Goal: Task Accomplishment & Management: Use online tool/utility

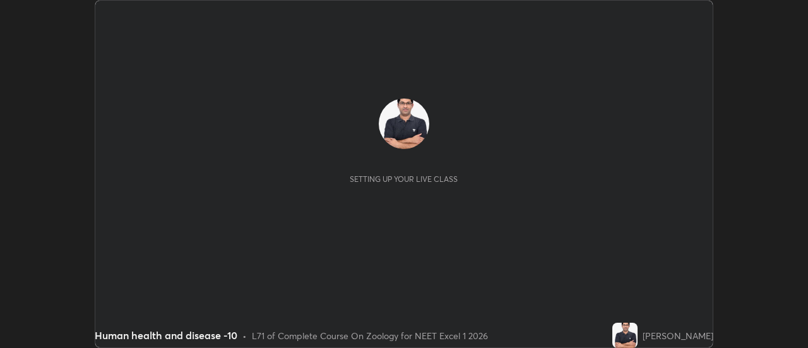
scroll to position [348, 808]
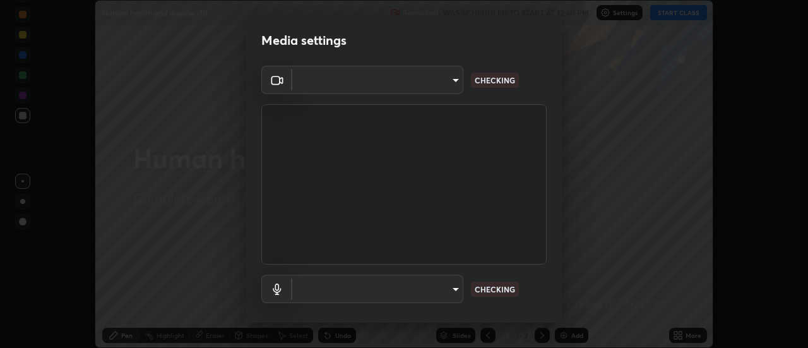
type input "dff715f2b8103cd99efd98edb1208d423aa6cea85c5a492e25875cbf54650d32"
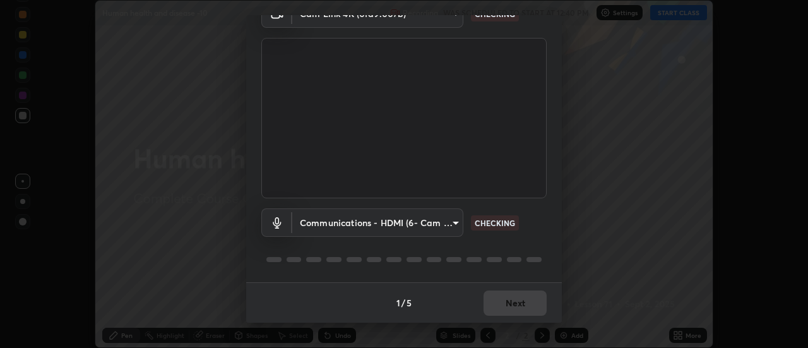
click at [453, 224] on body "Erase all Human health and disease -10 Recording WAS SCHEDULED TO START AT 12:4…" at bounding box center [404, 174] width 808 height 348
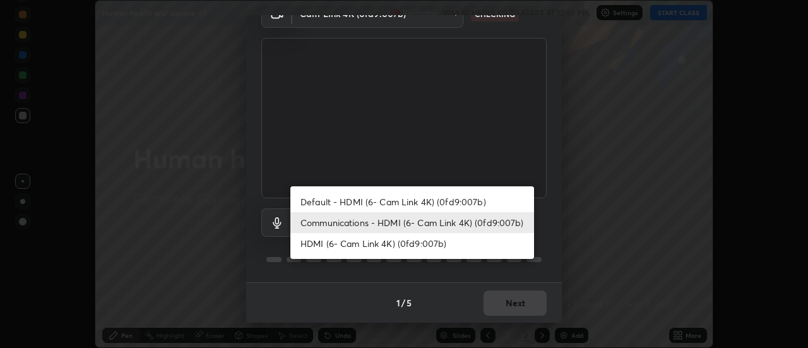
click at [476, 207] on li "Default - HDMI (6- Cam Link 4K) (0fd9:007b)" at bounding box center [412, 201] width 244 height 21
type input "default"
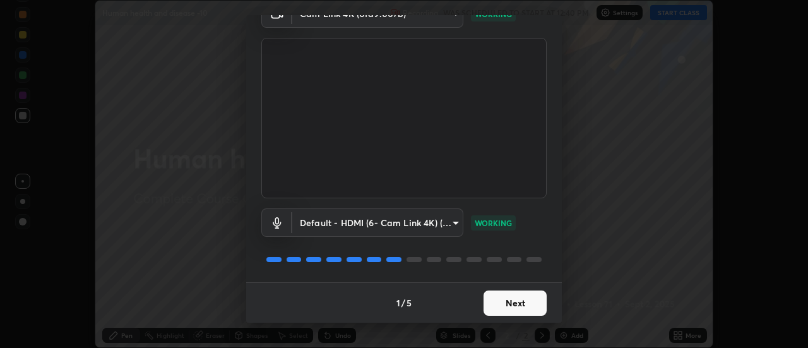
click at [506, 310] on button "Next" at bounding box center [514, 302] width 63 height 25
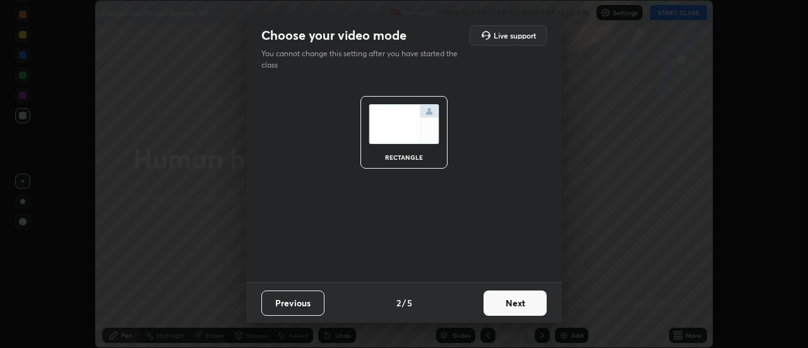
scroll to position [0, 0]
click at [523, 303] on button "Next" at bounding box center [514, 302] width 63 height 25
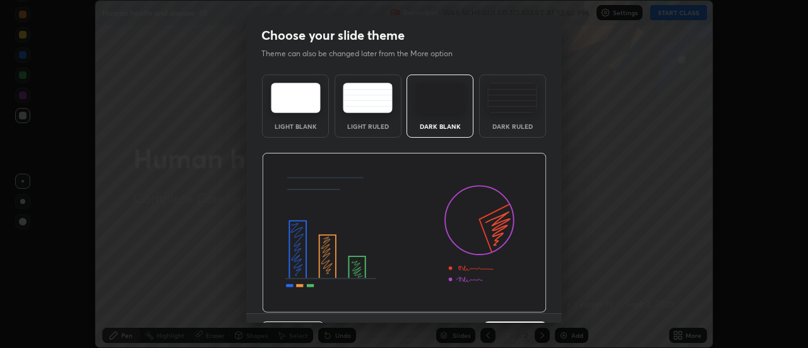
scroll to position [31, 0]
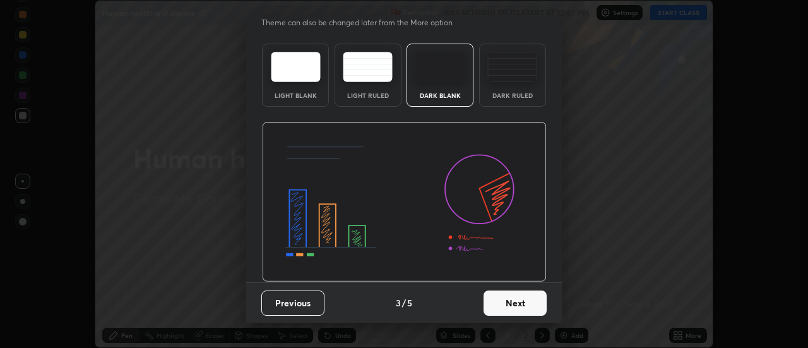
click at [523, 297] on button "Next" at bounding box center [514, 302] width 63 height 25
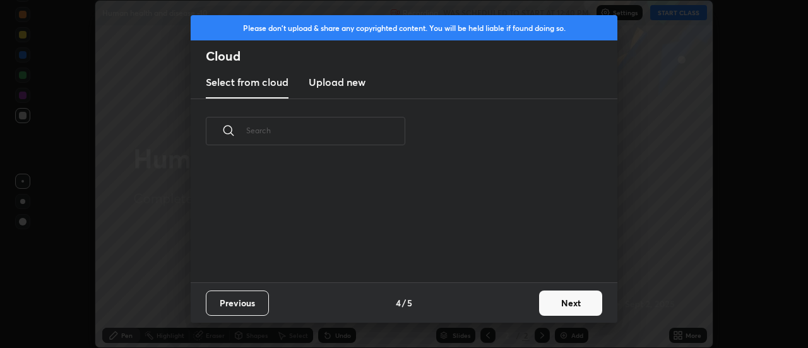
scroll to position [0, 0]
click at [547, 302] on button "Next" at bounding box center [570, 302] width 63 height 25
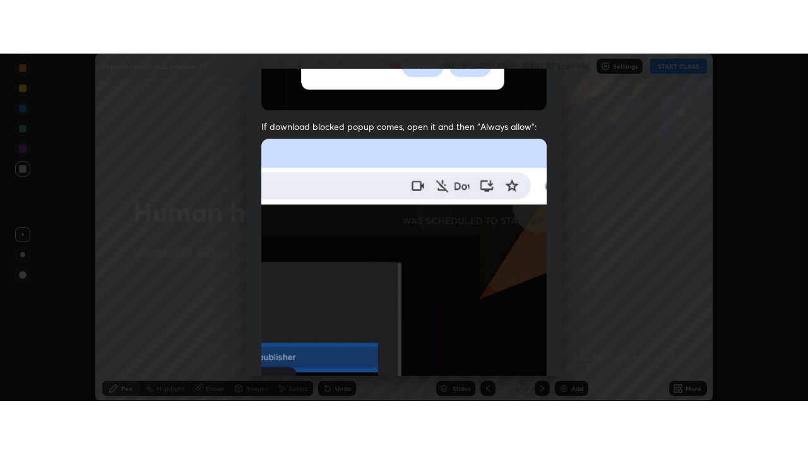
scroll to position [324, 0]
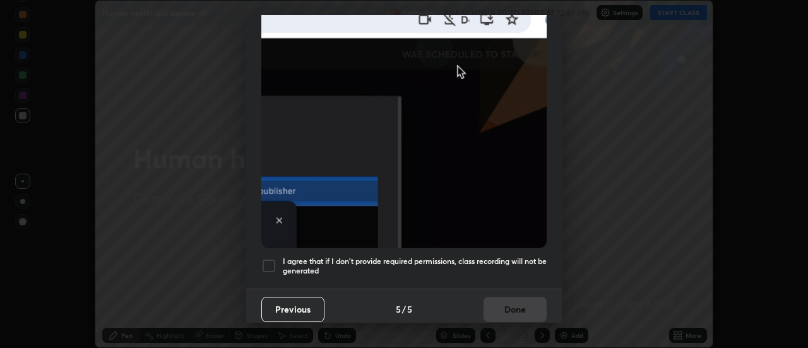
click at [269, 258] on div at bounding box center [268, 265] width 15 height 15
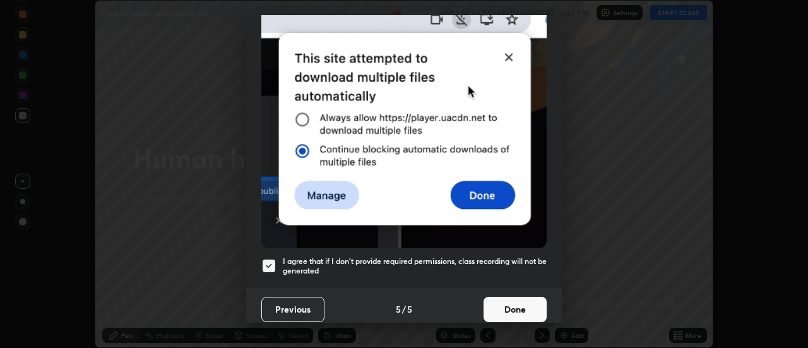
click at [515, 305] on button "Done" at bounding box center [514, 309] width 63 height 25
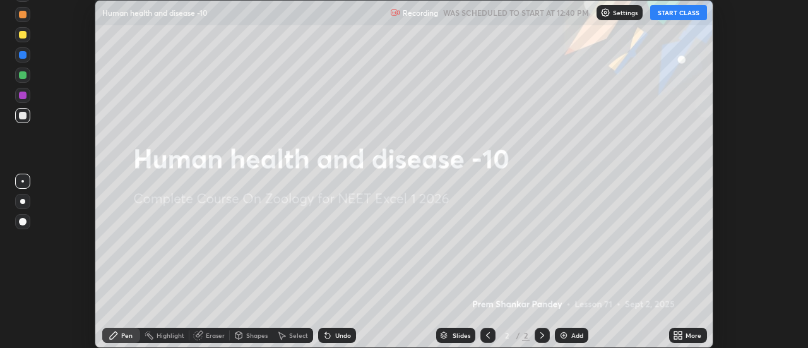
click at [677, 14] on button "START CLASS" at bounding box center [678, 12] width 57 height 15
click at [680, 333] on icon at bounding box center [680, 332] width 3 height 3
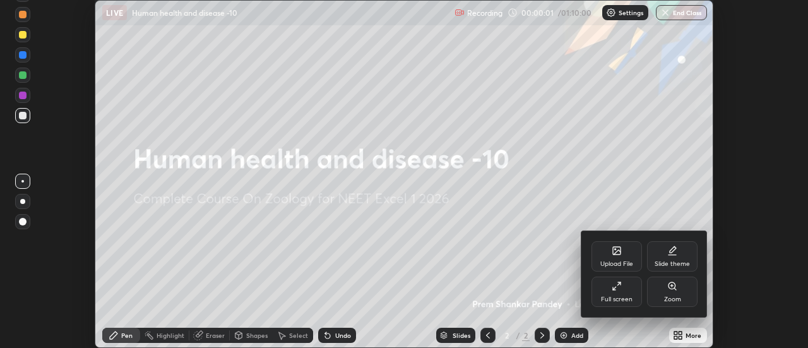
click at [623, 287] on div "Full screen" at bounding box center [616, 291] width 50 height 30
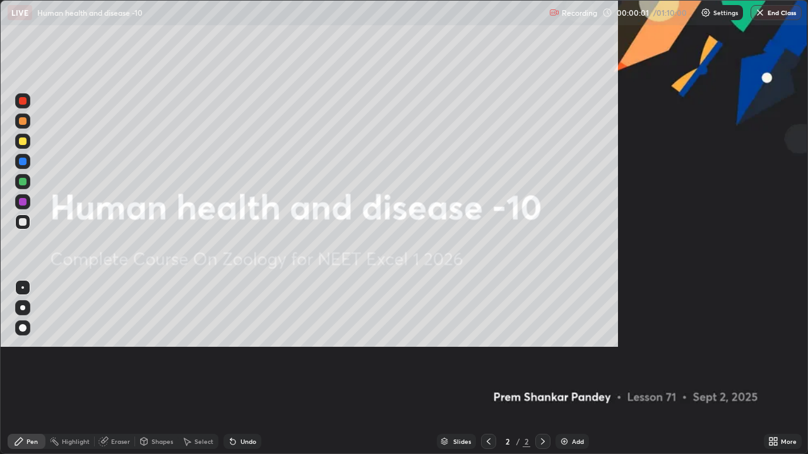
scroll to position [454, 808]
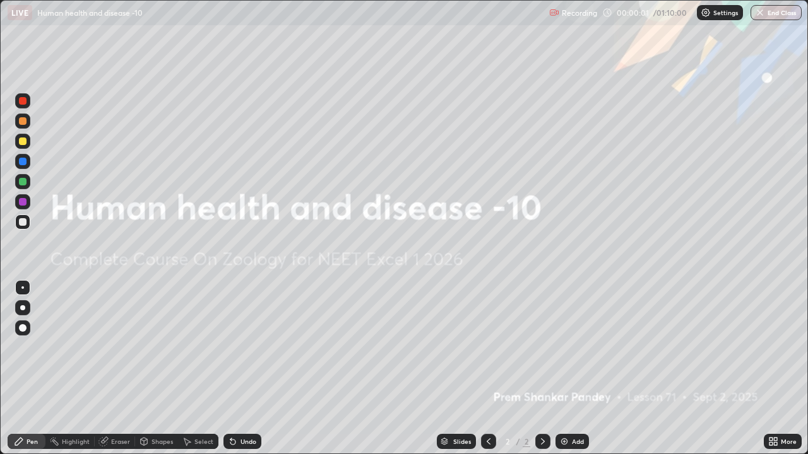
click at [560, 347] on img at bounding box center [564, 442] width 10 height 10
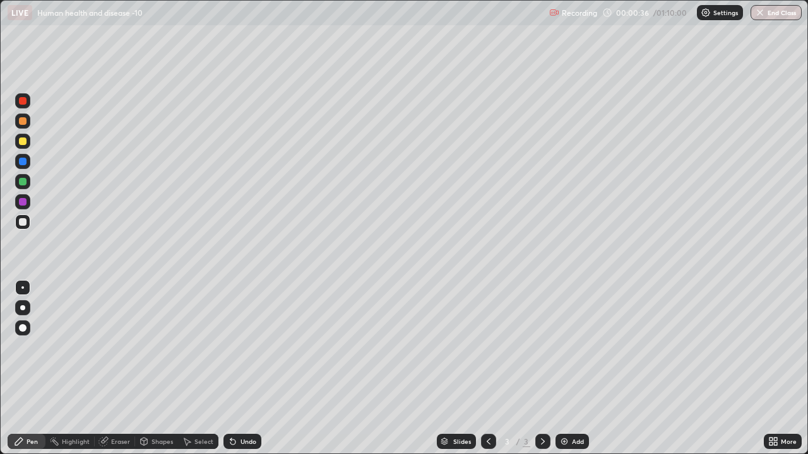
click at [22, 122] on div at bounding box center [23, 121] width 8 height 8
click at [23, 101] on div at bounding box center [23, 101] width 8 height 8
click at [21, 223] on div at bounding box center [23, 222] width 8 height 8
click at [25, 223] on div at bounding box center [23, 222] width 8 height 8
click at [565, 347] on img at bounding box center [564, 442] width 10 height 10
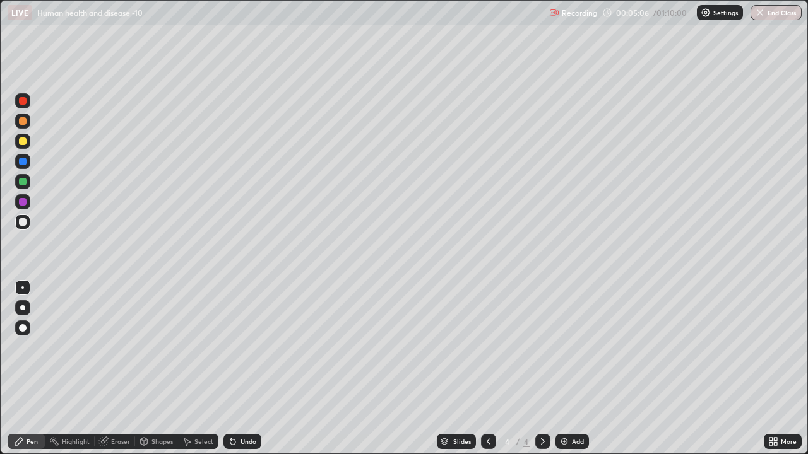
click at [28, 100] on div at bounding box center [22, 100] width 15 height 15
click at [25, 100] on div at bounding box center [23, 101] width 8 height 8
click at [25, 314] on div at bounding box center [22, 307] width 15 height 15
click at [25, 223] on div at bounding box center [23, 222] width 8 height 8
click at [25, 224] on div at bounding box center [23, 222] width 8 height 8
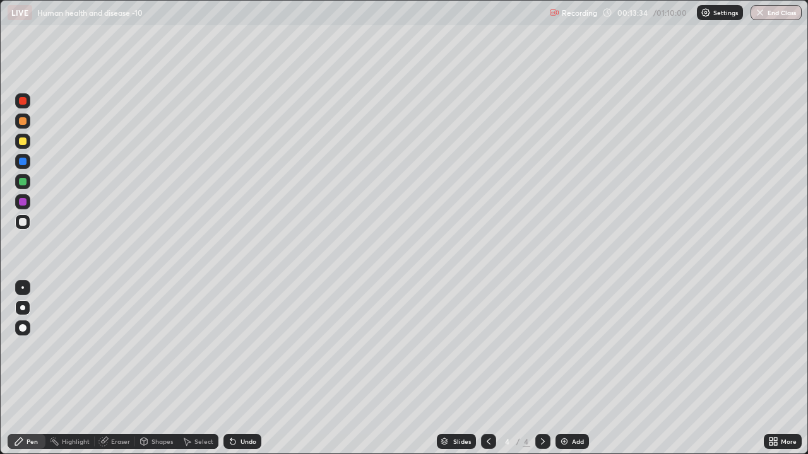
click at [223, 347] on div "Undo" at bounding box center [239, 441] width 43 height 25
click at [561, 347] on img at bounding box center [564, 442] width 10 height 10
click at [21, 122] on div at bounding box center [23, 121] width 8 height 8
click at [22, 122] on div at bounding box center [23, 121] width 8 height 8
click at [21, 142] on div at bounding box center [23, 142] width 8 height 8
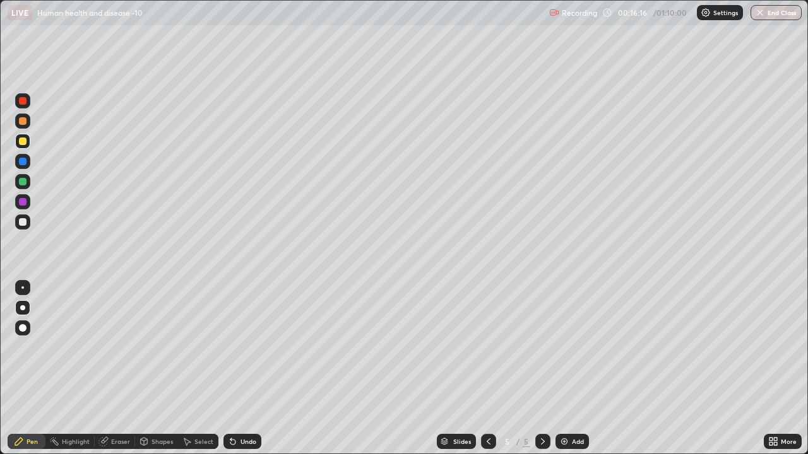
click at [23, 141] on div at bounding box center [23, 142] width 8 height 8
click at [234, 347] on div "Undo" at bounding box center [242, 441] width 38 height 15
click at [23, 216] on div at bounding box center [22, 222] width 15 height 15
click at [559, 347] on img at bounding box center [564, 442] width 10 height 10
click at [230, 347] on icon at bounding box center [232, 442] width 5 height 5
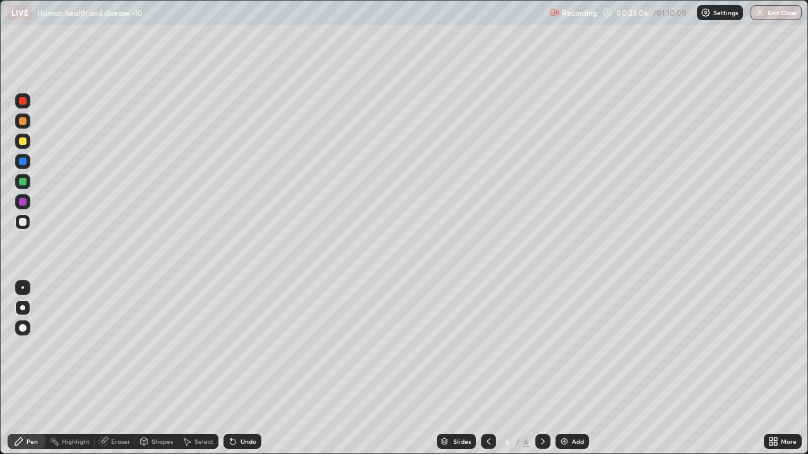
click at [235, 347] on icon at bounding box center [233, 442] width 10 height 10
click at [236, 347] on div "Undo" at bounding box center [242, 441] width 38 height 15
click at [238, 347] on div "Undo" at bounding box center [242, 441] width 38 height 15
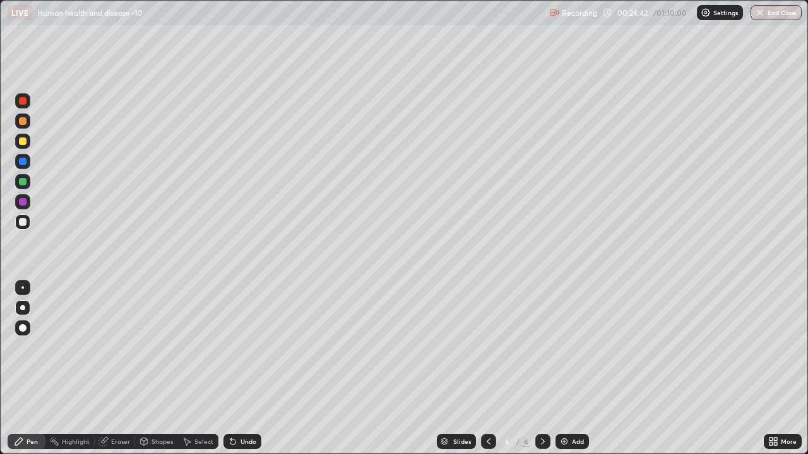
click at [24, 183] on div at bounding box center [23, 182] width 8 height 8
click at [26, 182] on div at bounding box center [23, 182] width 8 height 8
click at [23, 101] on div at bounding box center [23, 101] width 8 height 8
click at [24, 102] on div at bounding box center [23, 101] width 8 height 8
click at [487, 347] on icon at bounding box center [488, 442] width 10 height 10
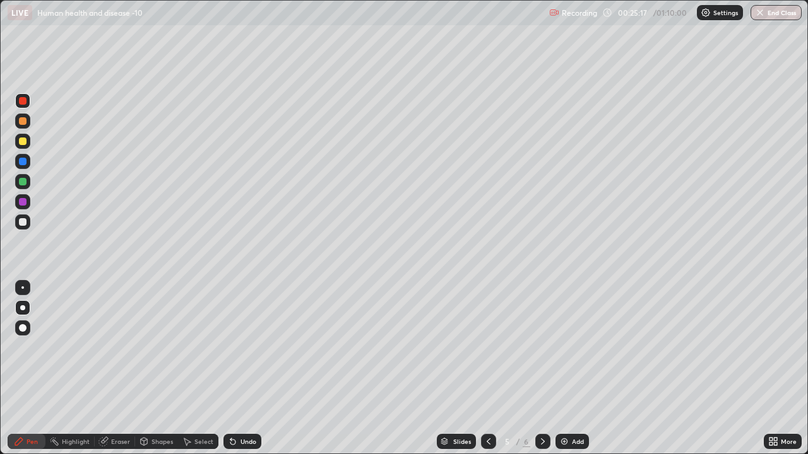
click at [487, 347] on icon at bounding box center [488, 442] width 10 height 10
click at [564, 347] on img at bounding box center [564, 442] width 10 height 10
click at [487, 347] on icon at bounding box center [488, 442] width 10 height 10
click at [23, 225] on div at bounding box center [23, 222] width 8 height 8
click at [541, 347] on icon at bounding box center [543, 442] width 10 height 10
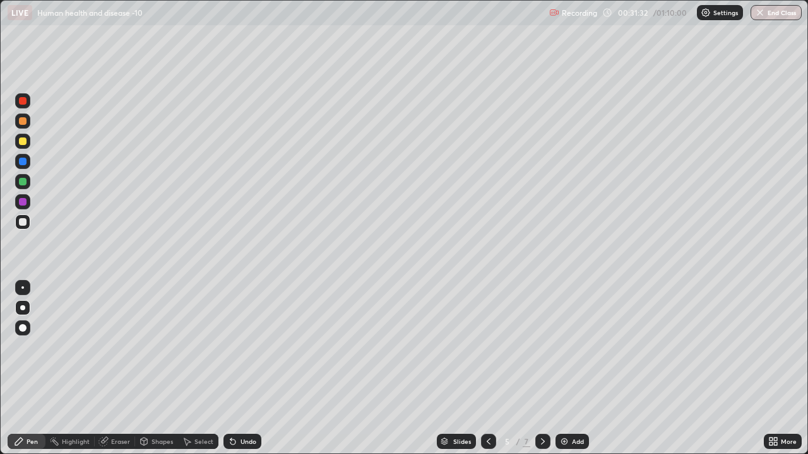
click at [32, 336] on div at bounding box center [23, 328] width 20 height 20
click at [21, 183] on div at bounding box center [23, 182] width 8 height 8
click at [23, 183] on div at bounding box center [23, 182] width 8 height 8
click at [538, 347] on icon at bounding box center [543, 442] width 10 height 10
click at [541, 347] on icon at bounding box center [543, 442] width 10 height 10
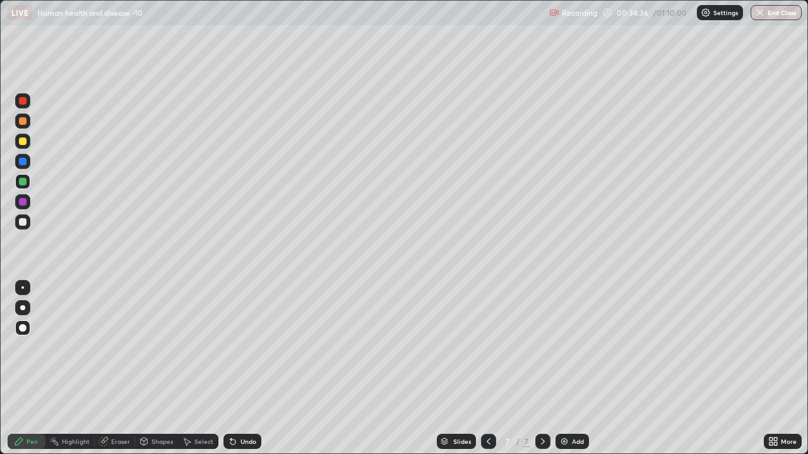
click at [487, 347] on icon at bounding box center [488, 442] width 10 height 10
click at [541, 347] on icon at bounding box center [543, 442] width 10 height 10
click at [23, 308] on div at bounding box center [22, 307] width 5 height 5
click at [564, 347] on img at bounding box center [564, 442] width 10 height 10
click at [24, 103] on div at bounding box center [23, 101] width 8 height 8
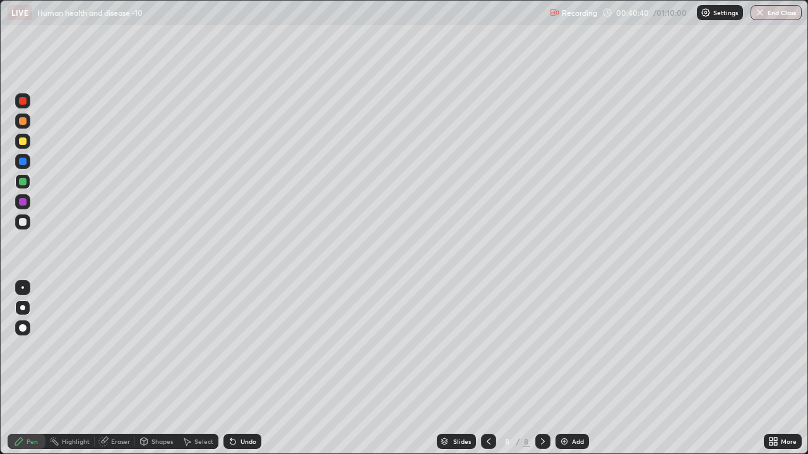
click at [23, 101] on div at bounding box center [23, 101] width 8 height 8
click at [25, 141] on div at bounding box center [23, 142] width 8 height 8
click at [24, 160] on div at bounding box center [23, 162] width 8 height 8
click at [22, 222] on div at bounding box center [23, 222] width 8 height 8
click at [23, 182] on div at bounding box center [23, 182] width 8 height 8
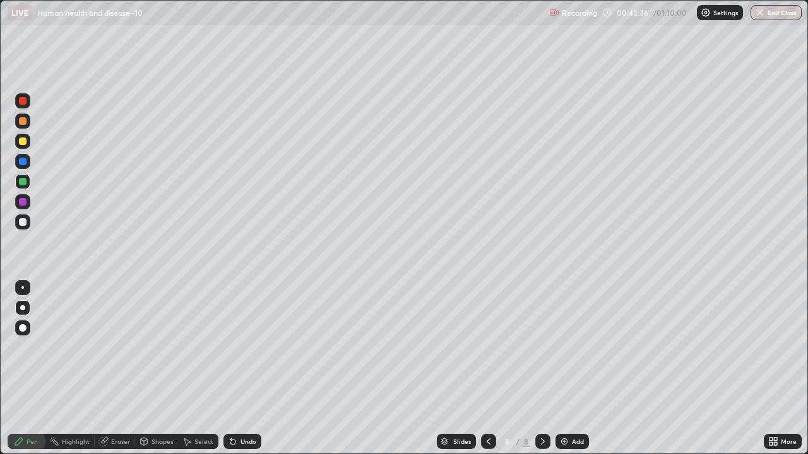
click at [23, 182] on div at bounding box center [23, 182] width 8 height 8
click at [562, 347] on img at bounding box center [564, 442] width 10 height 10
click at [23, 142] on div at bounding box center [23, 142] width 8 height 8
click at [25, 101] on div at bounding box center [23, 101] width 8 height 8
click at [23, 101] on div at bounding box center [23, 101] width 8 height 8
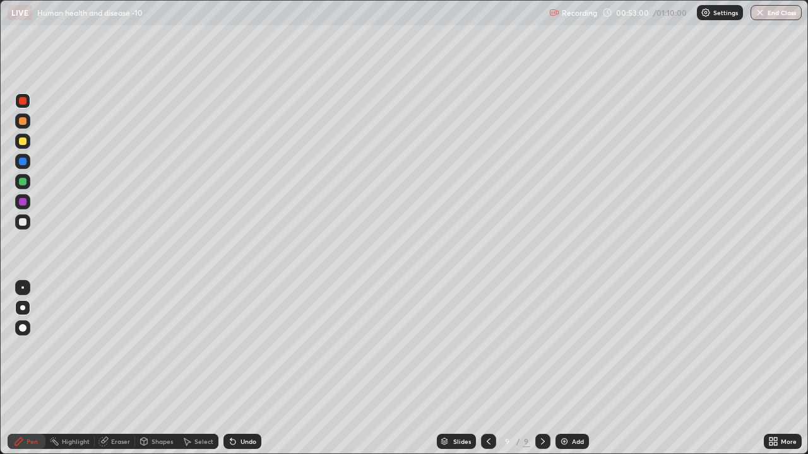
click at [24, 221] on div at bounding box center [23, 222] width 8 height 8
click at [21, 220] on div at bounding box center [23, 222] width 8 height 8
click at [565, 347] on img at bounding box center [564, 442] width 10 height 10
click at [23, 181] on div at bounding box center [23, 182] width 8 height 8
click at [24, 179] on div at bounding box center [23, 182] width 8 height 8
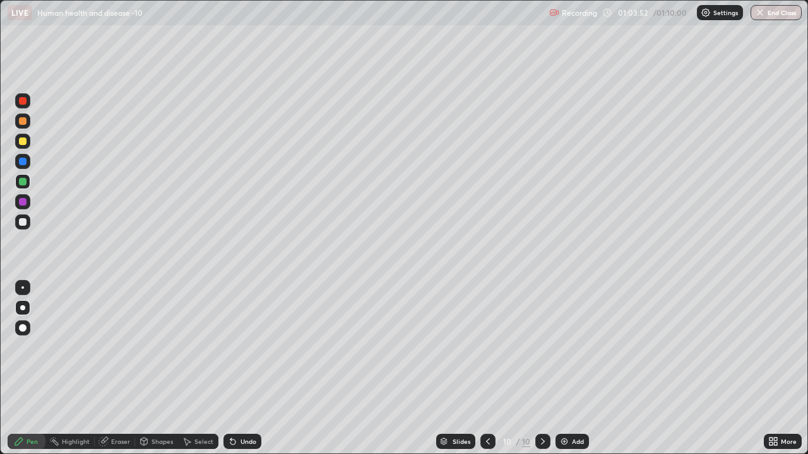
click at [232, 347] on icon at bounding box center [232, 442] width 5 height 5
click at [235, 347] on icon at bounding box center [233, 442] width 10 height 10
click at [237, 347] on div "Undo" at bounding box center [242, 441] width 38 height 15
click at [239, 347] on div "Undo" at bounding box center [242, 441] width 38 height 15
click at [240, 347] on div "Undo" at bounding box center [242, 441] width 38 height 15
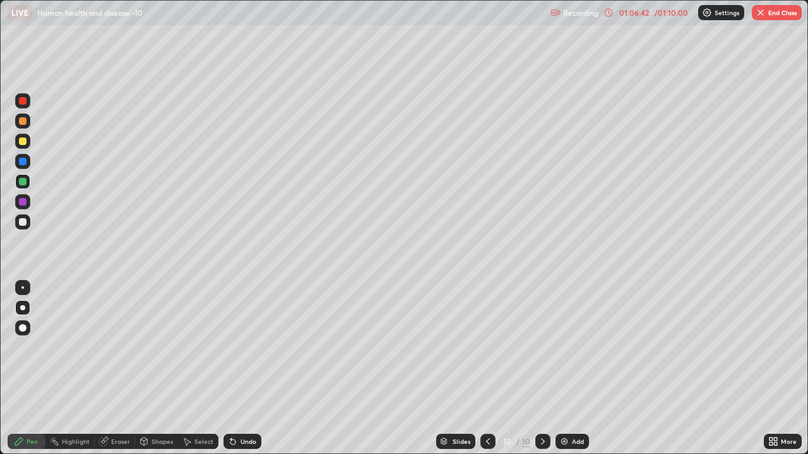
click at [25, 222] on div at bounding box center [23, 222] width 8 height 8
click at [230, 347] on icon at bounding box center [230, 439] width 1 height 1
click at [230, 347] on icon at bounding box center [232, 442] width 5 height 5
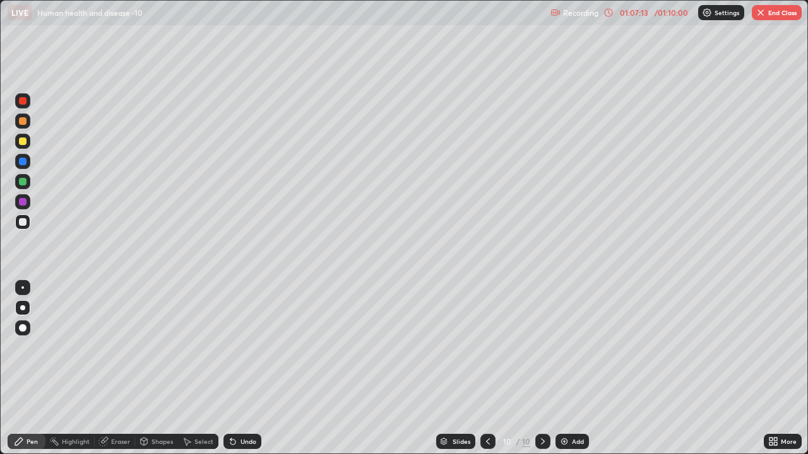
click at [230, 347] on icon at bounding box center [232, 442] width 5 height 5
click at [231, 347] on icon at bounding box center [232, 442] width 5 height 5
click at [230, 347] on icon at bounding box center [232, 442] width 5 height 5
click at [232, 347] on icon at bounding box center [232, 442] width 5 height 5
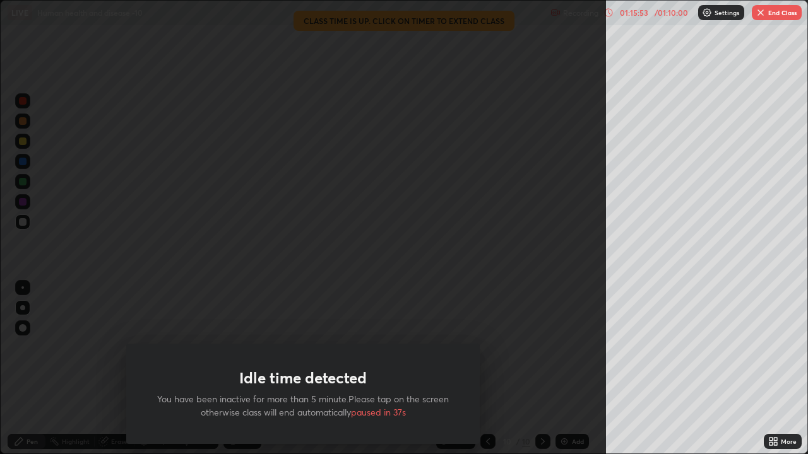
click at [208, 310] on div "Idle time detected You have been inactive for more than 5 minute.Please tap on …" at bounding box center [303, 227] width 606 height 454
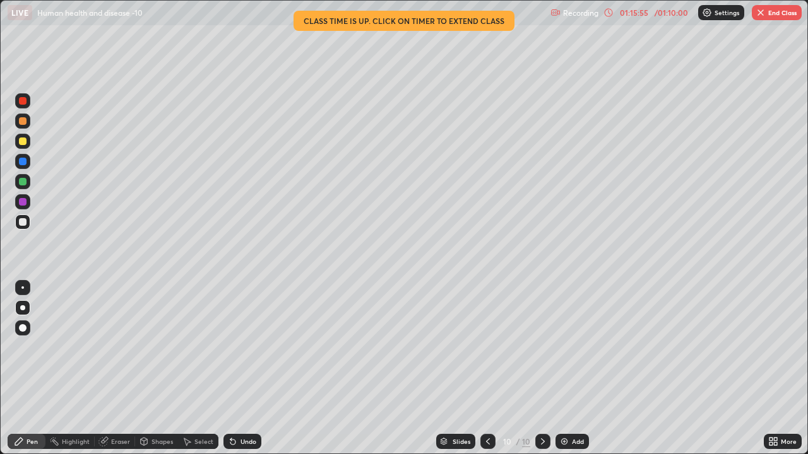
click at [770, 16] on button "End Class" at bounding box center [777, 12] width 50 height 15
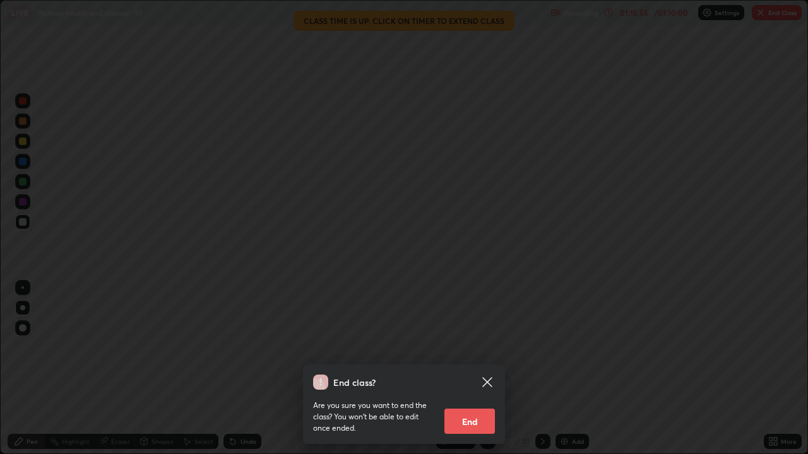
click at [480, 347] on button "End" at bounding box center [469, 421] width 50 height 25
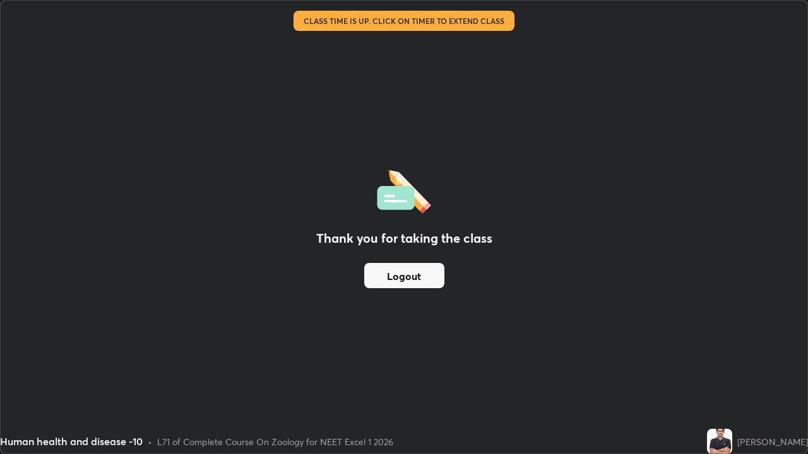
click at [422, 274] on button "Logout" at bounding box center [404, 275] width 80 height 25
